Goal: Information Seeking & Learning: Find specific page/section

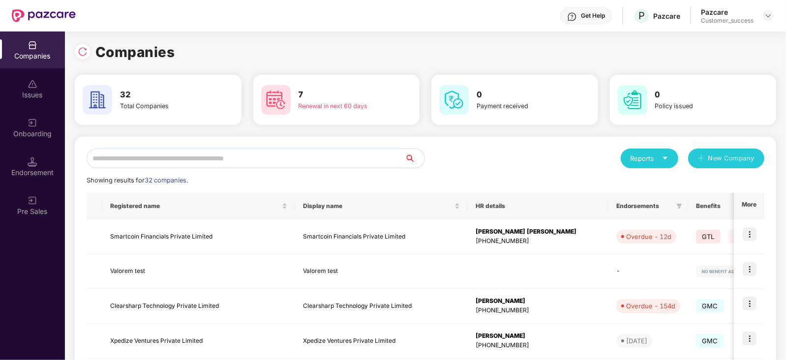
click at [202, 158] on input "text" at bounding box center [246, 159] width 318 height 20
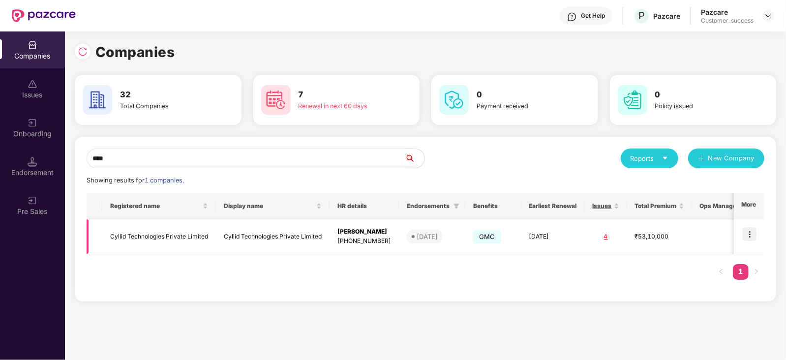
type input "****"
click at [754, 239] on img at bounding box center [750, 234] width 14 height 14
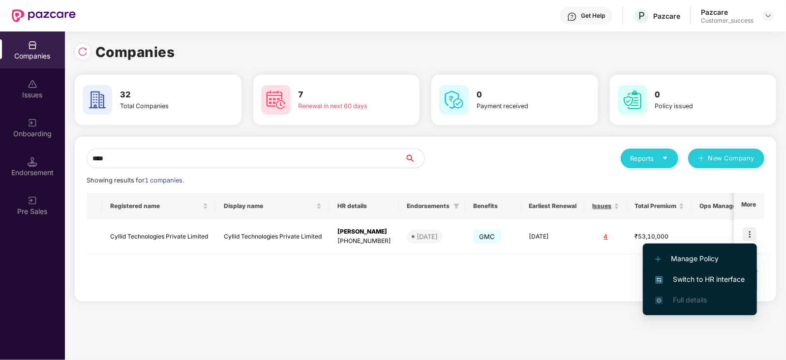
click at [690, 276] on span "Switch to HR interface" at bounding box center [699, 279] width 89 height 11
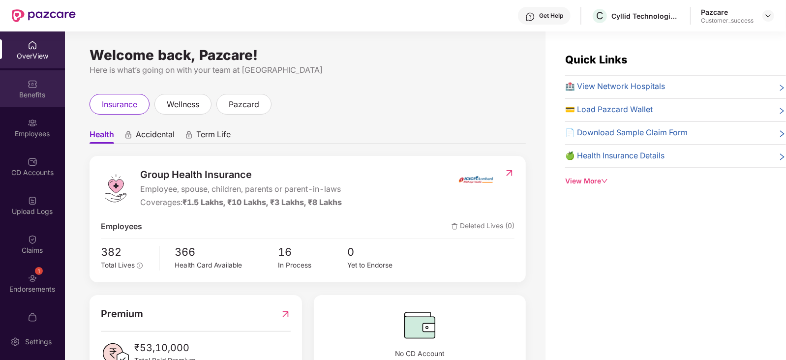
click at [37, 92] on div "Benefits" at bounding box center [32, 95] width 65 height 10
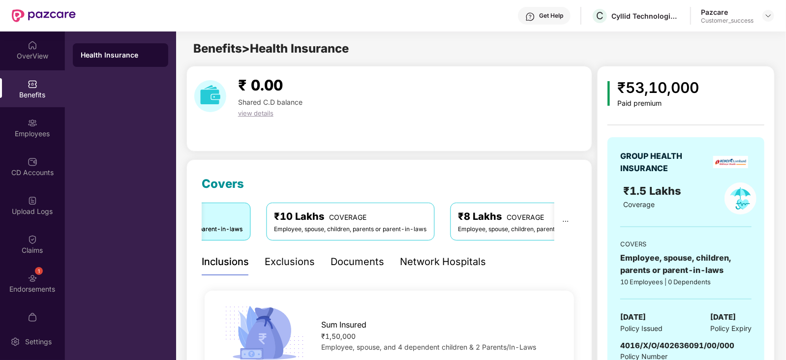
click at [153, 24] on div "Get Help C Cyllid Technologies Private Limited Pazcare Customer_success" at bounding box center [425, 15] width 698 height 31
drag, startPoint x: 321, startPoint y: 229, endPoint x: 289, endPoint y: 227, distance: 32.0
click at [289, 227] on div "Employee, spouse, children, parents or parent-in-laws" at bounding box center [350, 229] width 152 height 9
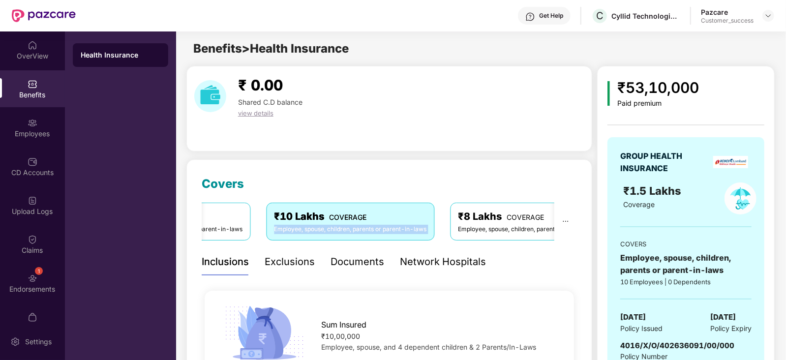
click at [289, 227] on div "Employee, spouse, children, parents or parent-in-laws" at bounding box center [350, 229] width 152 height 9
drag, startPoint x: 182, startPoint y: 47, endPoint x: 181, endPoint y: 65, distance: 18.2
drag, startPoint x: 0, startPoint y: 153, endPoint x: 176, endPoint y: 15, distance: 224.1
click at [176, 15] on div "Get Help C Cyllid Technologies Private Limited Pazcare Customer_success" at bounding box center [425, 15] width 698 height 31
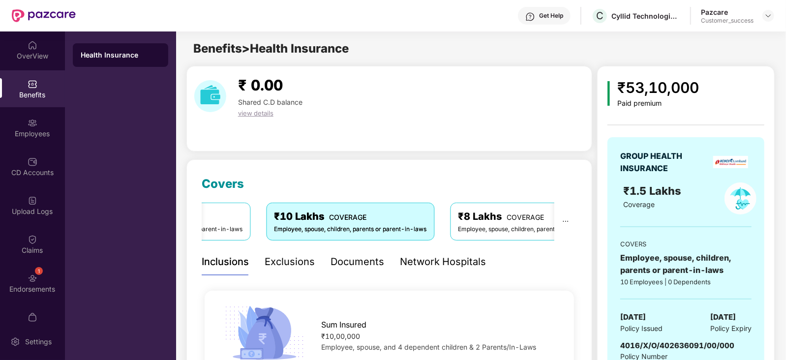
drag, startPoint x: 231, startPoint y: 3, endPoint x: 401, endPoint y: 60, distance: 179.5
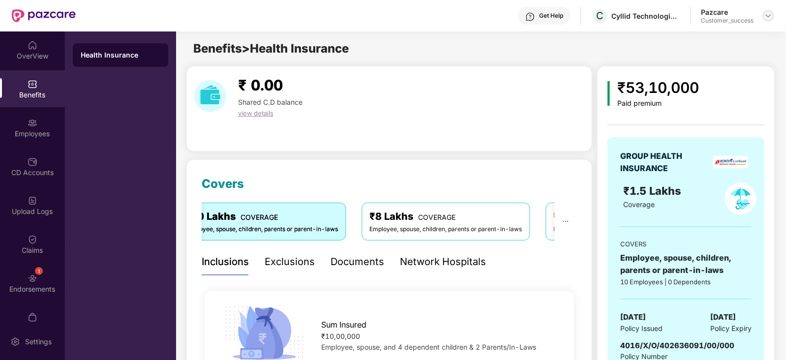
click at [767, 14] on img at bounding box center [768, 16] width 8 height 8
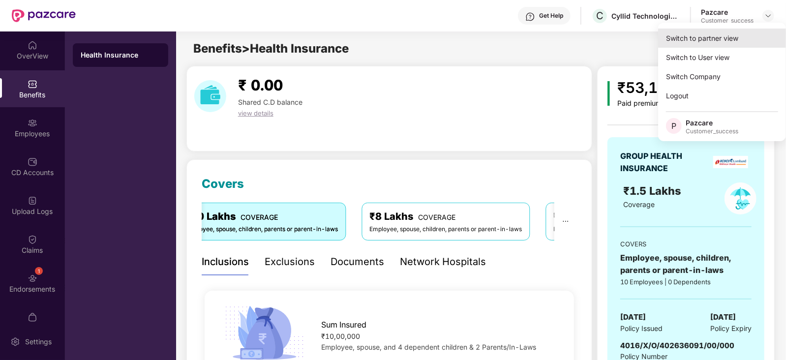
click at [706, 35] on div "Switch to partner view" at bounding box center [722, 38] width 128 height 19
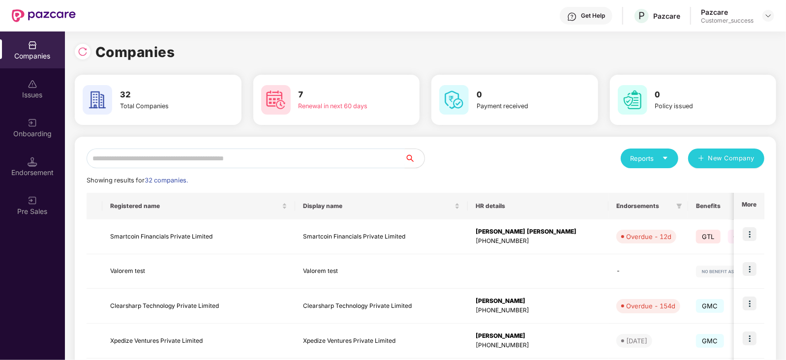
click at [321, 157] on input "text" at bounding box center [246, 159] width 318 height 20
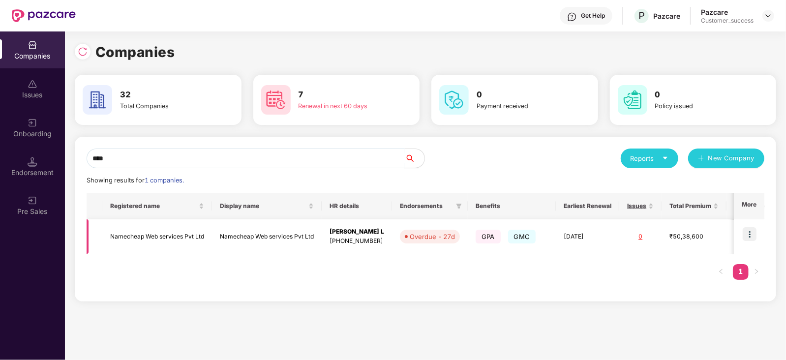
type input "****"
click at [747, 233] on img at bounding box center [750, 234] width 14 height 14
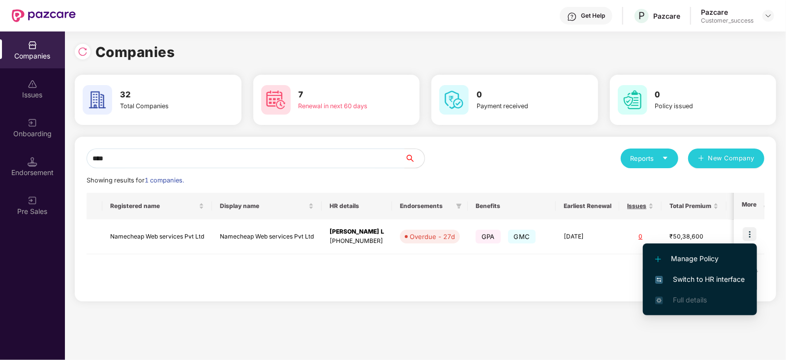
click at [708, 271] on li "Switch to HR interface" at bounding box center [700, 279] width 114 height 21
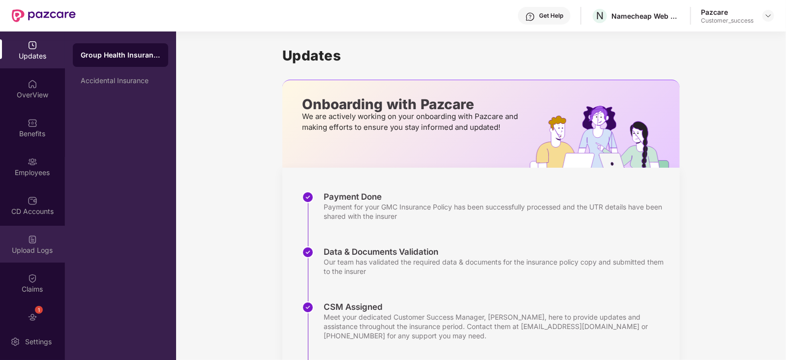
click at [15, 239] on div "Upload Logs" at bounding box center [32, 244] width 65 height 37
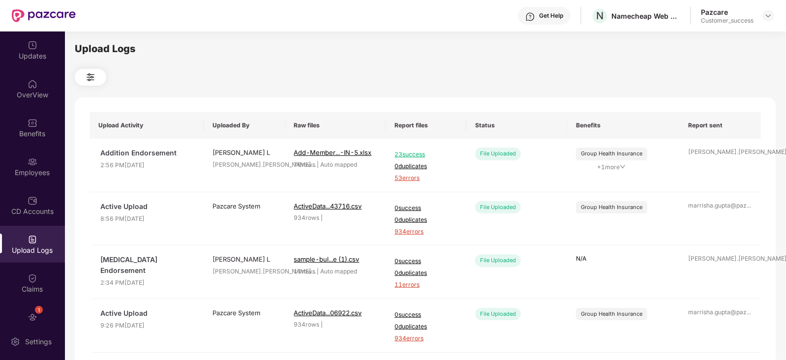
click at [553, 55] on div "Upload Logs" at bounding box center [425, 48] width 701 height 15
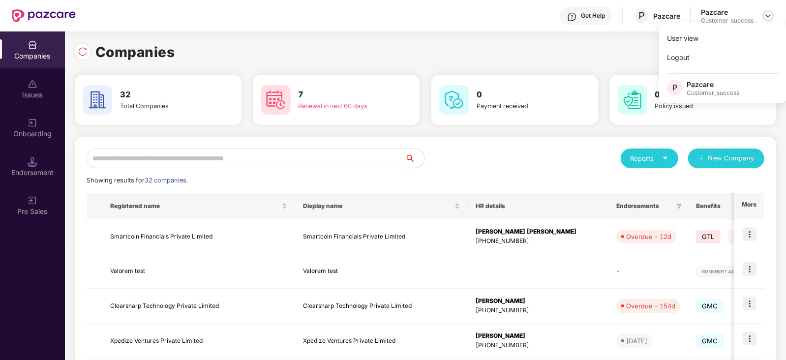
click at [765, 16] on img at bounding box center [768, 16] width 8 height 8
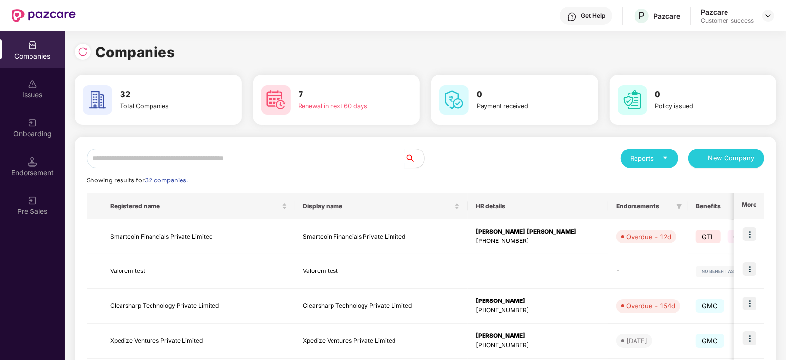
click at [271, 155] on input "text" at bounding box center [246, 159] width 318 height 20
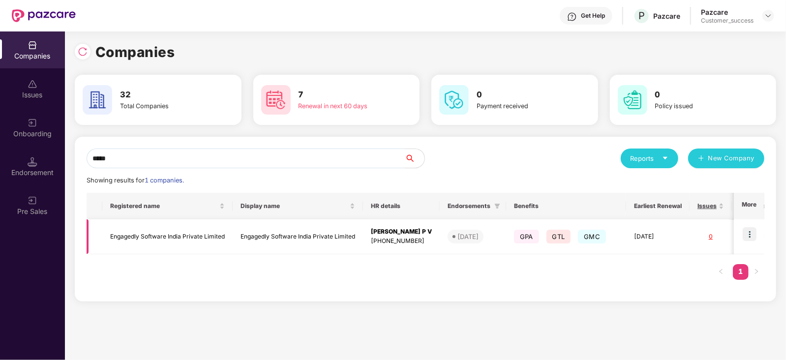
type input "*****"
click at [747, 235] on img at bounding box center [750, 234] width 14 height 14
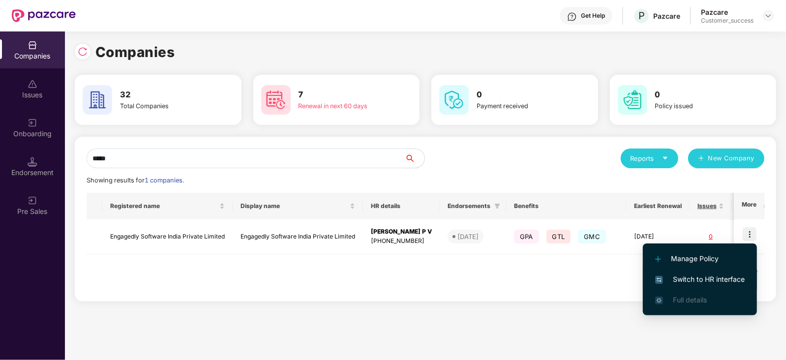
click at [717, 274] on span "Switch to HR interface" at bounding box center [699, 279] width 89 height 11
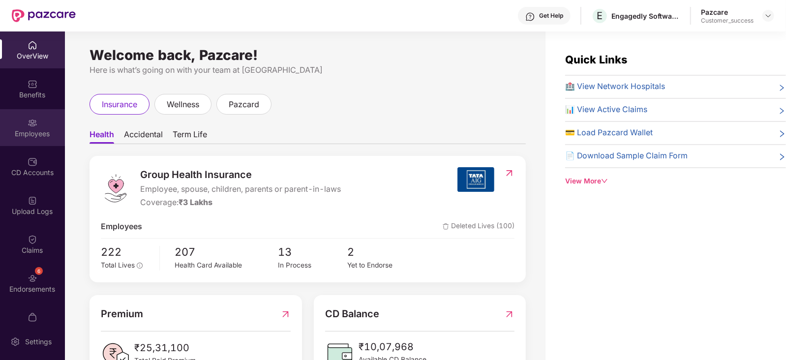
click at [32, 131] on div "Employees" at bounding box center [32, 134] width 65 height 10
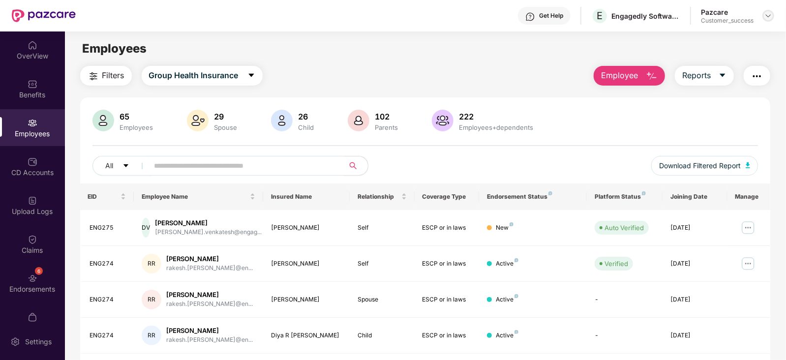
click at [769, 17] on img at bounding box center [768, 16] width 8 height 8
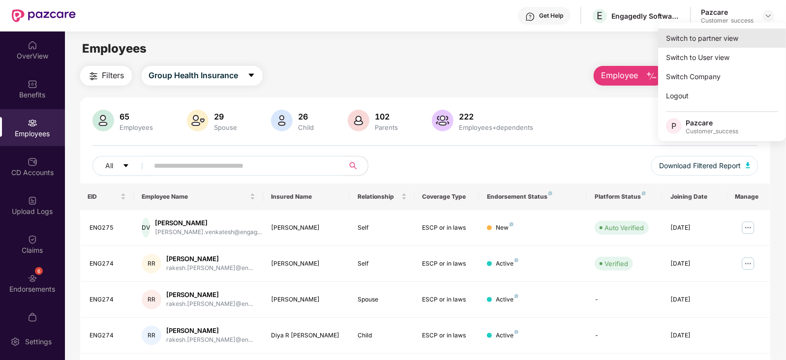
click at [710, 35] on div "Switch to partner view" at bounding box center [722, 38] width 128 height 19
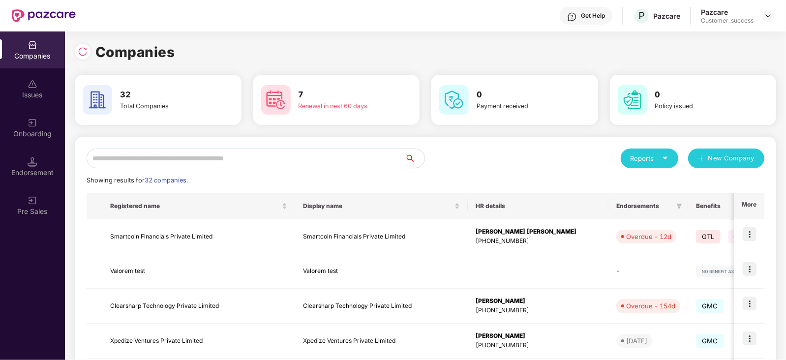
click at [288, 159] on input "text" at bounding box center [246, 159] width 318 height 20
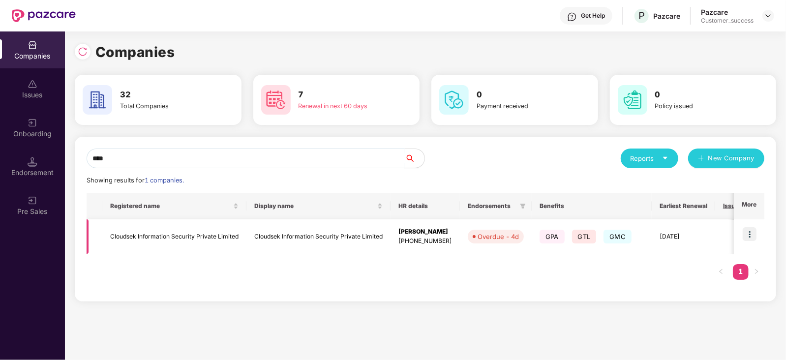
type input "****"
click at [179, 238] on td "Cloudsek Information Security Private Limited" at bounding box center [174, 236] width 144 height 35
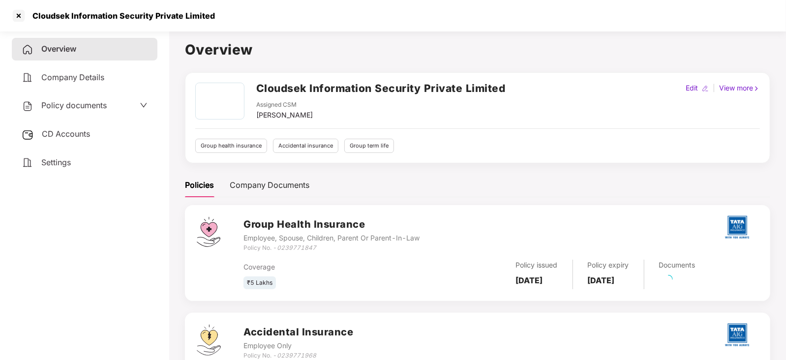
click at [67, 105] on span "Policy documents" at bounding box center [73, 105] width 65 height 10
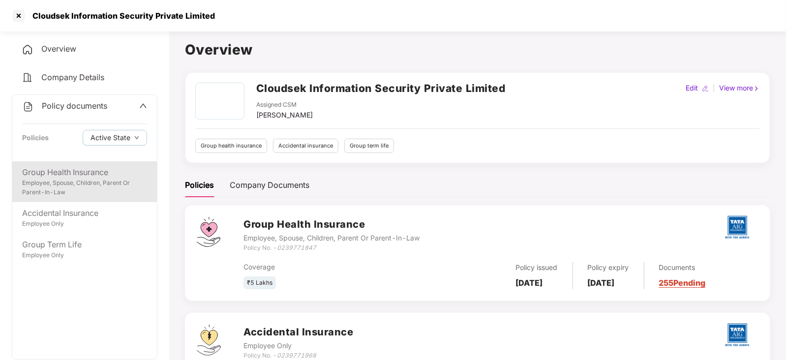
click at [56, 174] on div "Group Health Insurance" at bounding box center [84, 172] width 125 height 12
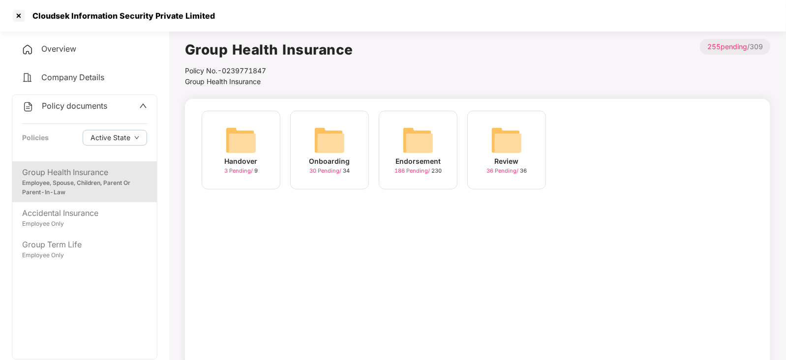
click at [404, 129] on img at bounding box center [417, 139] width 31 height 31
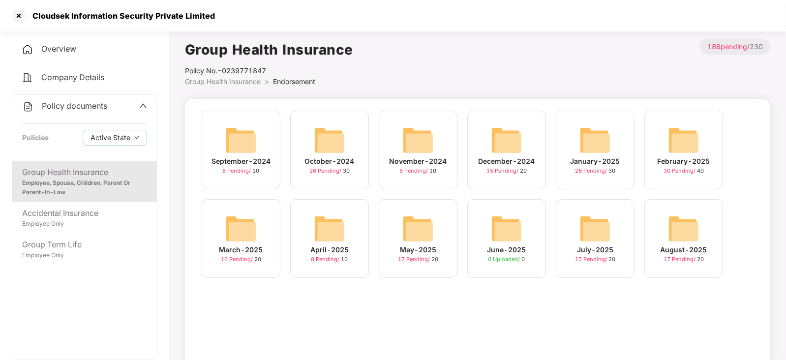
click at [689, 236] on img at bounding box center [683, 228] width 31 height 31
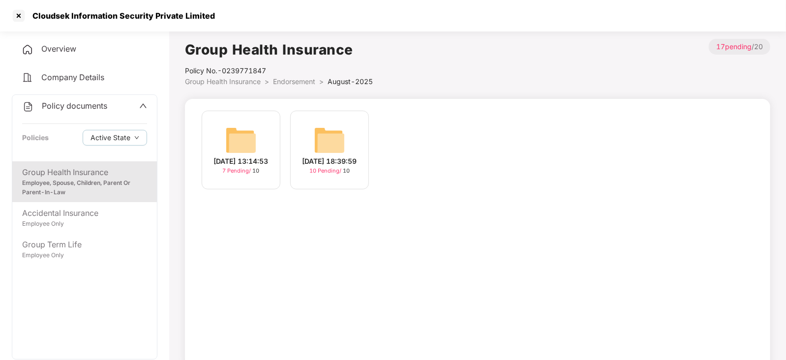
click at [218, 141] on div "[DATE] 13:14:53 7 Pending / 10" at bounding box center [241, 150] width 79 height 79
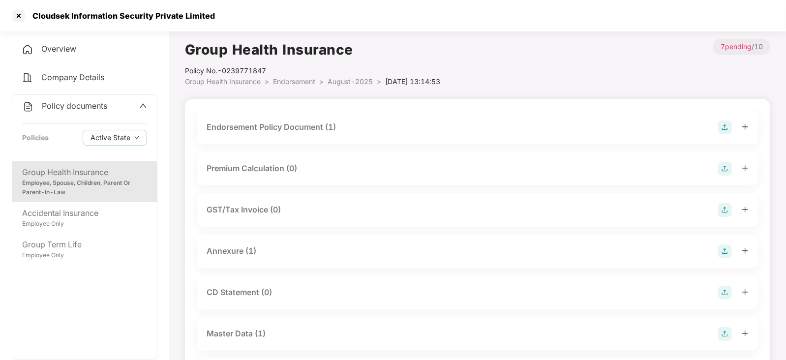
click at [300, 131] on div "Endorsement Policy Document (1)" at bounding box center [271, 127] width 129 height 12
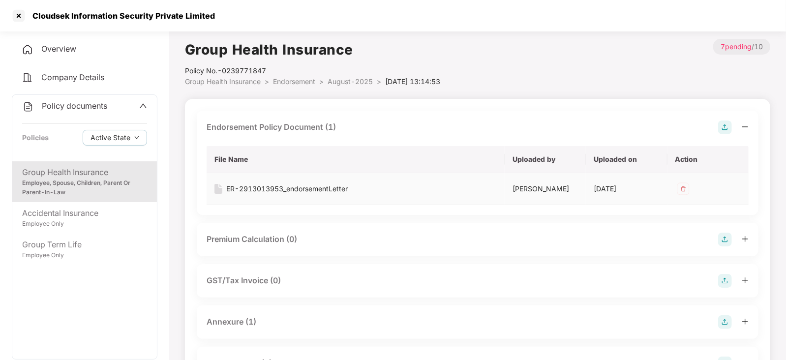
scroll to position [139, 0]
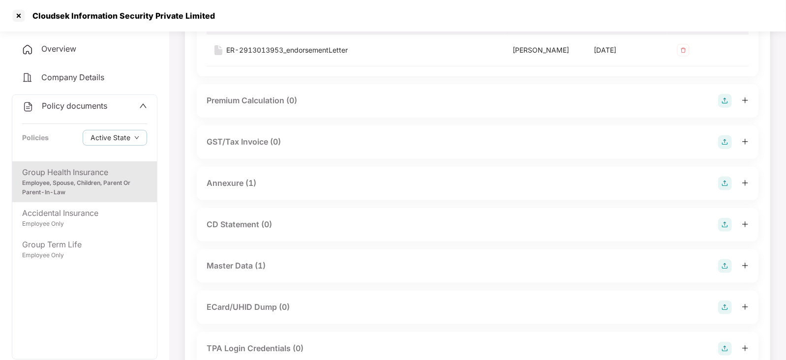
click at [241, 263] on div "Master Data (1)" at bounding box center [236, 266] width 59 height 12
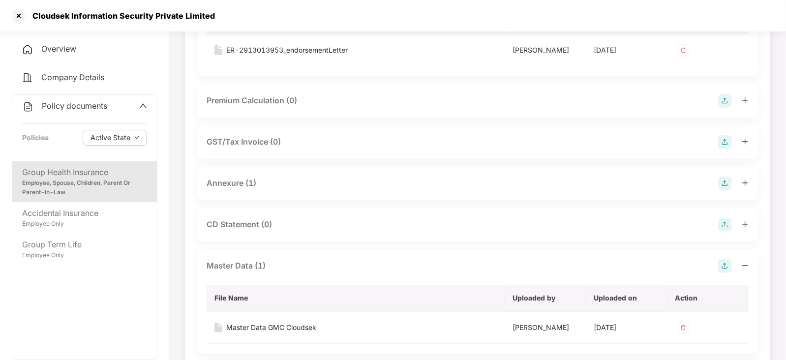
scroll to position [183, 0]
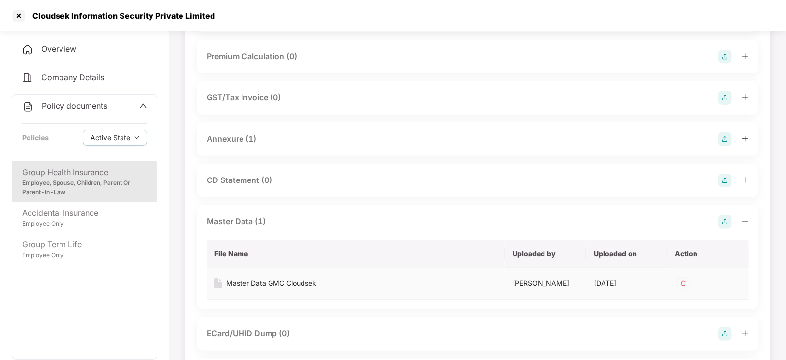
click at [255, 284] on div "Master Data GMC Cloudsek" at bounding box center [271, 283] width 90 height 11
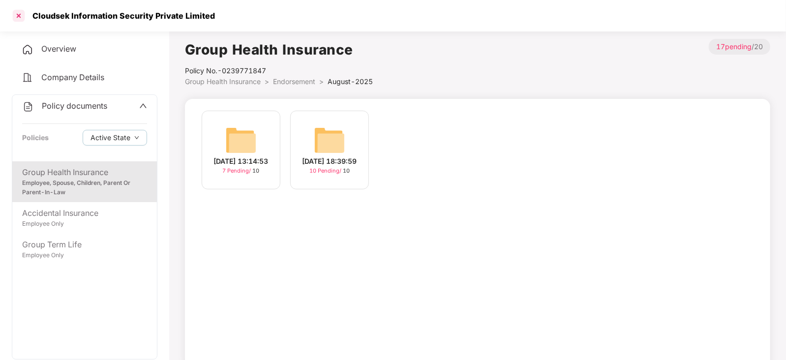
click at [18, 18] on div at bounding box center [19, 16] width 16 height 16
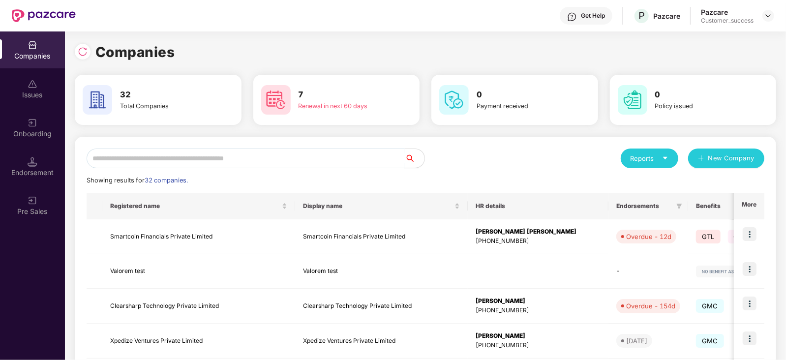
click at [171, 161] on input "text" at bounding box center [246, 159] width 318 height 20
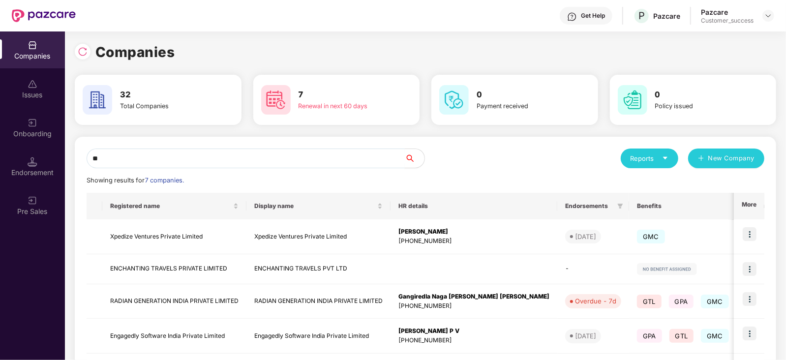
type input "*"
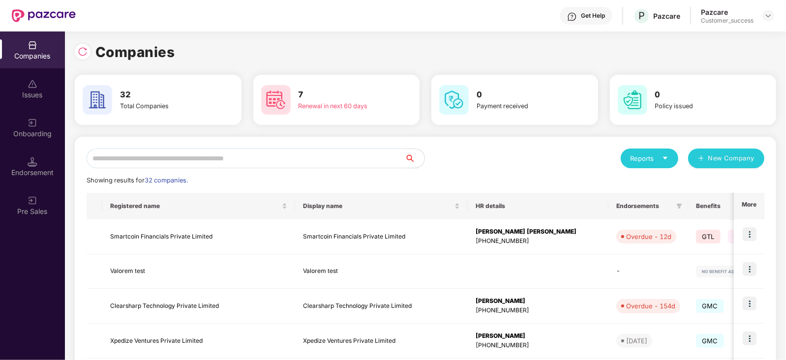
type input "*"
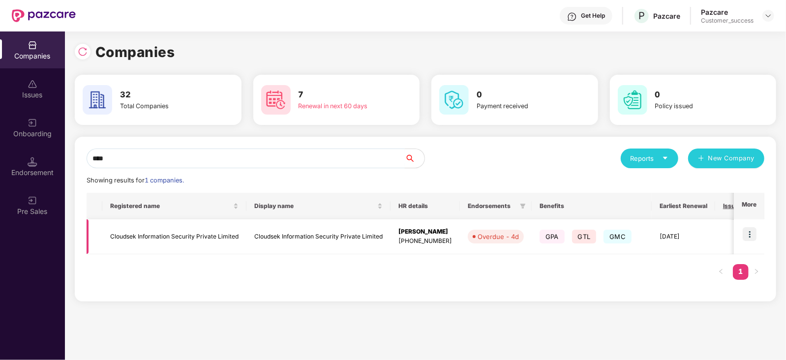
type input "****"
click at [753, 235] on img at bounding box center [750, 234] width 14 height 14
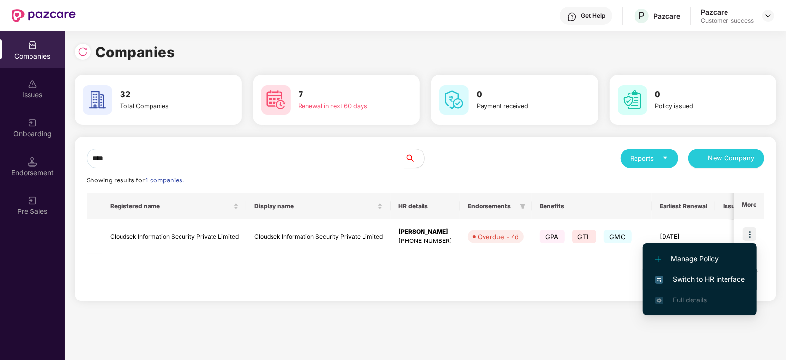
click at [711, 279] on span "Switch to HR interface" at bounding box center [699, 279] width 89 height 11
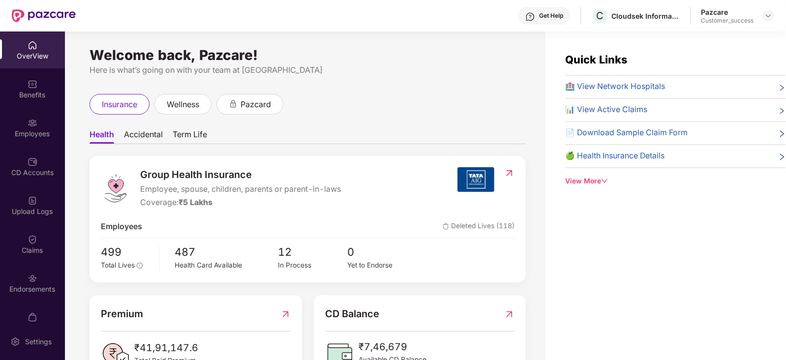
click at [28, 120] on img at bounding box center [33, 123] width 10 height 10
